Goal: Information Seeking & Learning: Understand process/instructions

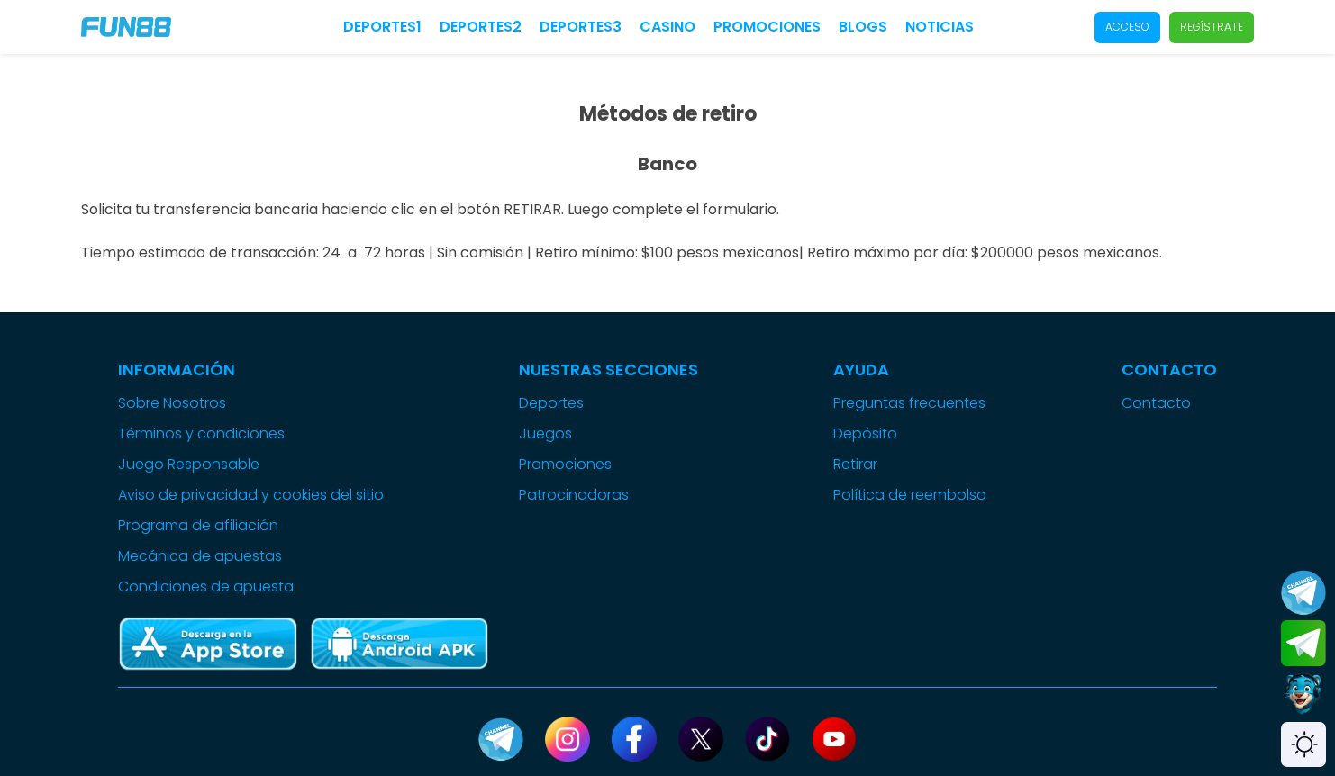
click link "CASINO" at bounding box center [667, 27] width 56 height 22
